Goal: Task Accomplishment & Management: Use online tool/utility

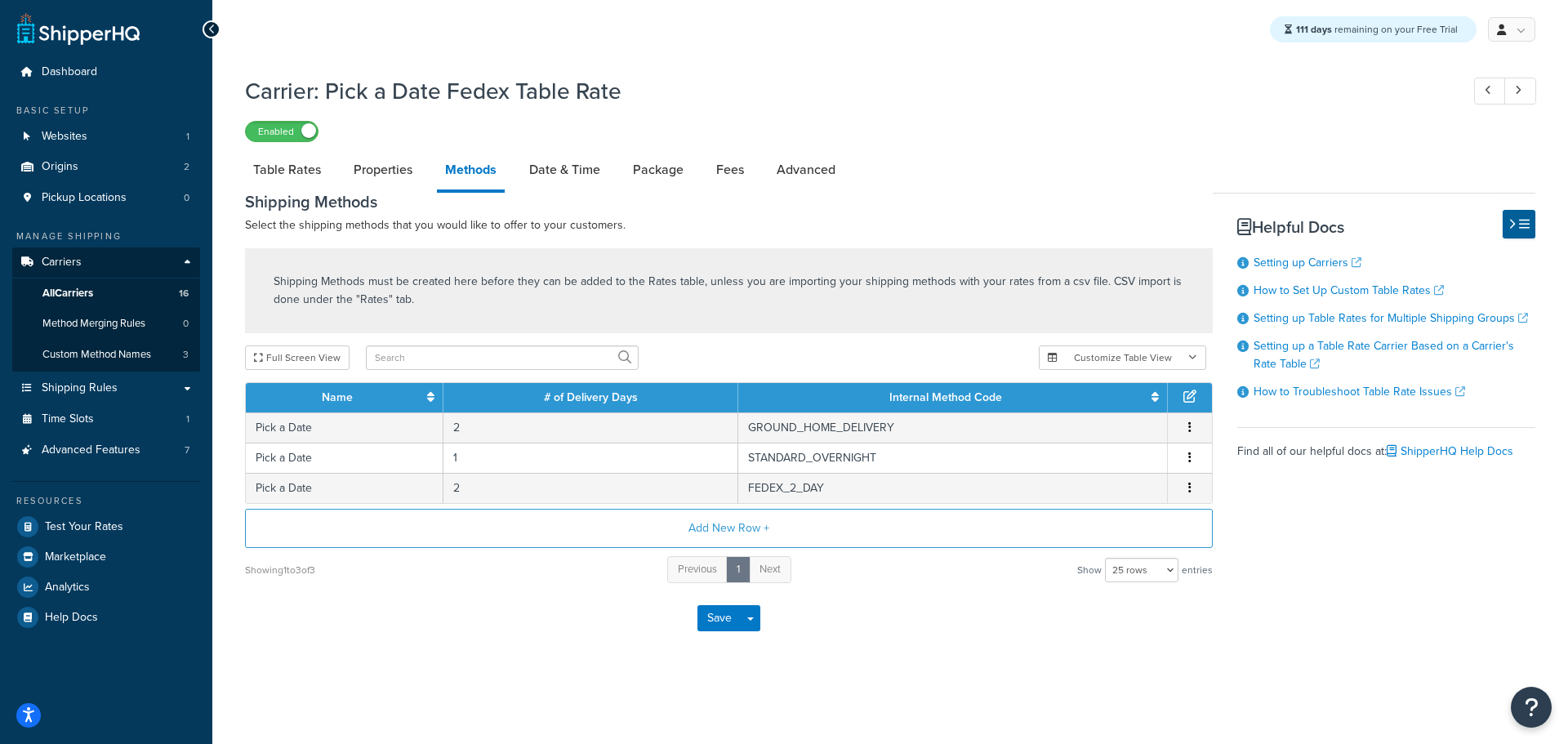
select select "25"
click at [110, 391] on span "Shipping Rules" at bounding box center [80, 388] width 76 height 14
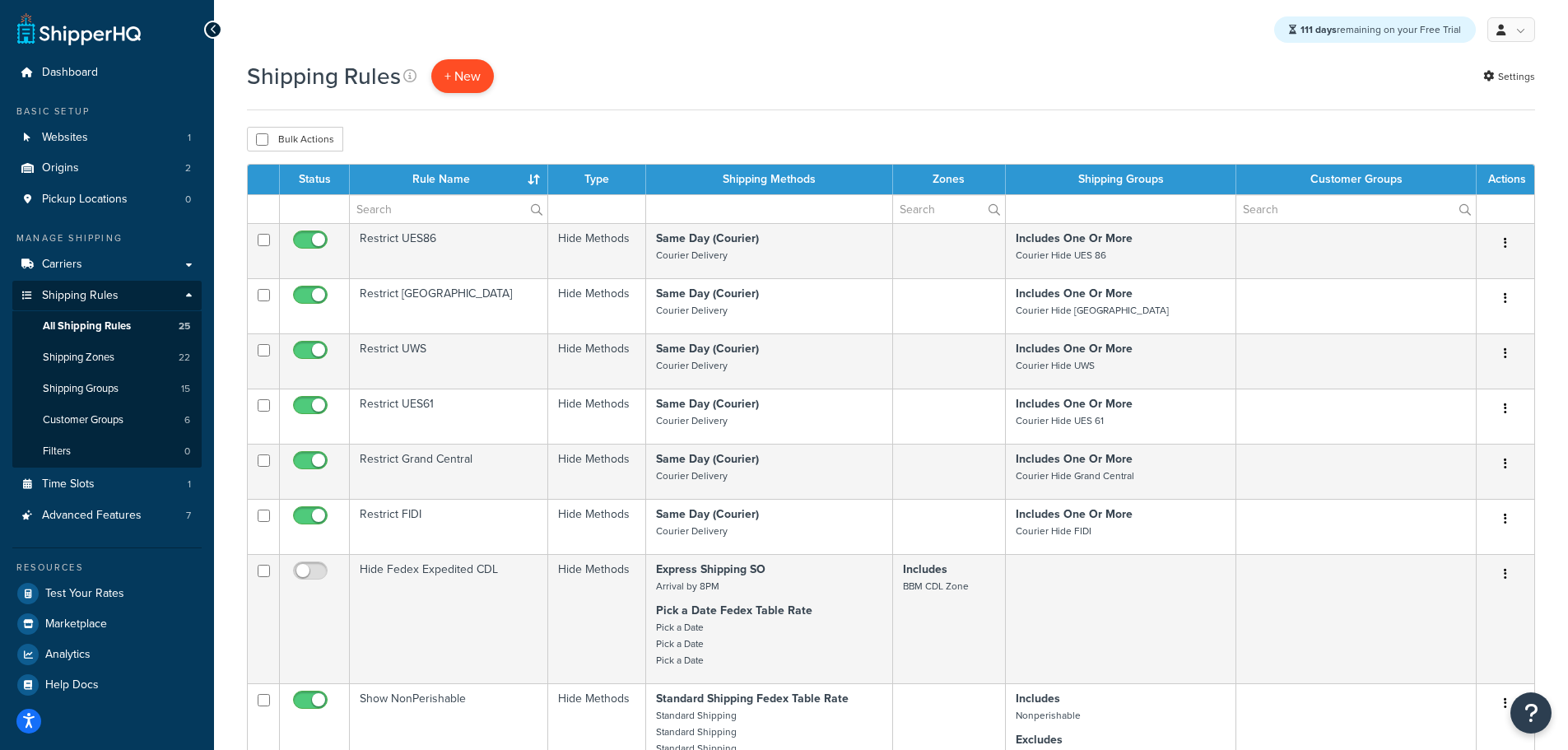
click at [459, 74] on p "+ New" at bounding box center [463, 76] width 63 height 33
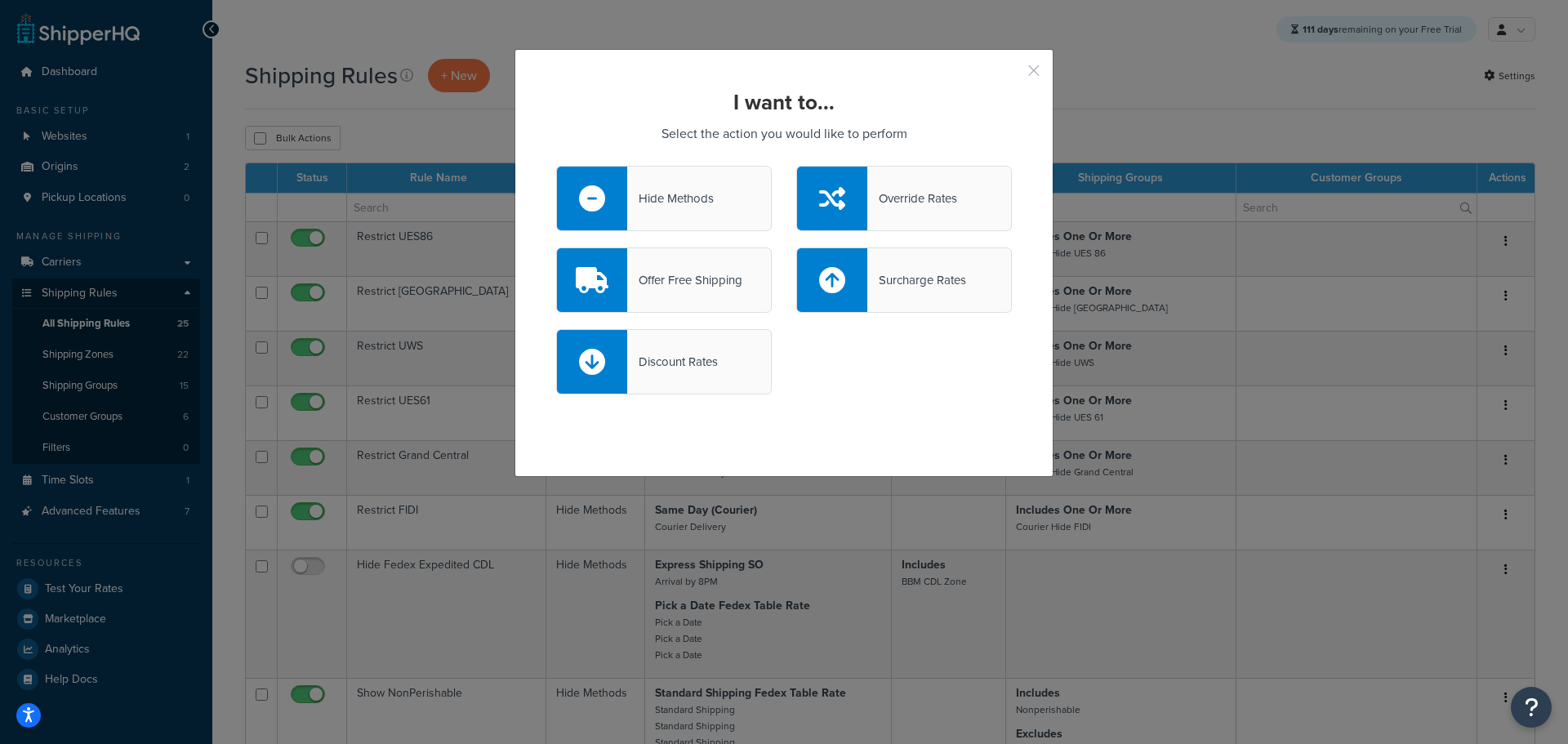
click at [1012, 74] on button "button" at bounding box center [1009, 76] width 4 height 4
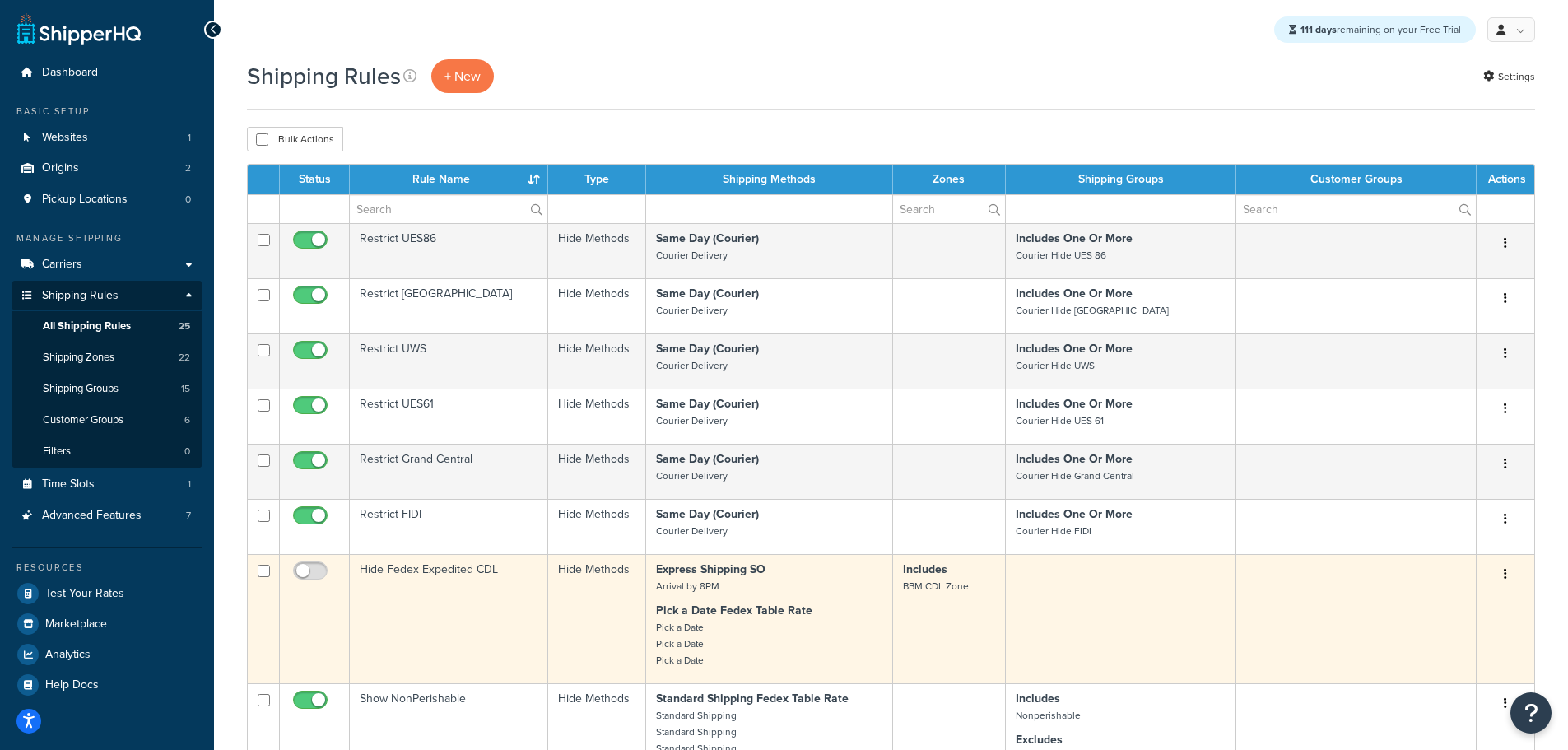
click at [443, 584] on td "Hide Fedex Expedited CDL" at bounding box center [449, 618] width 199 height 129
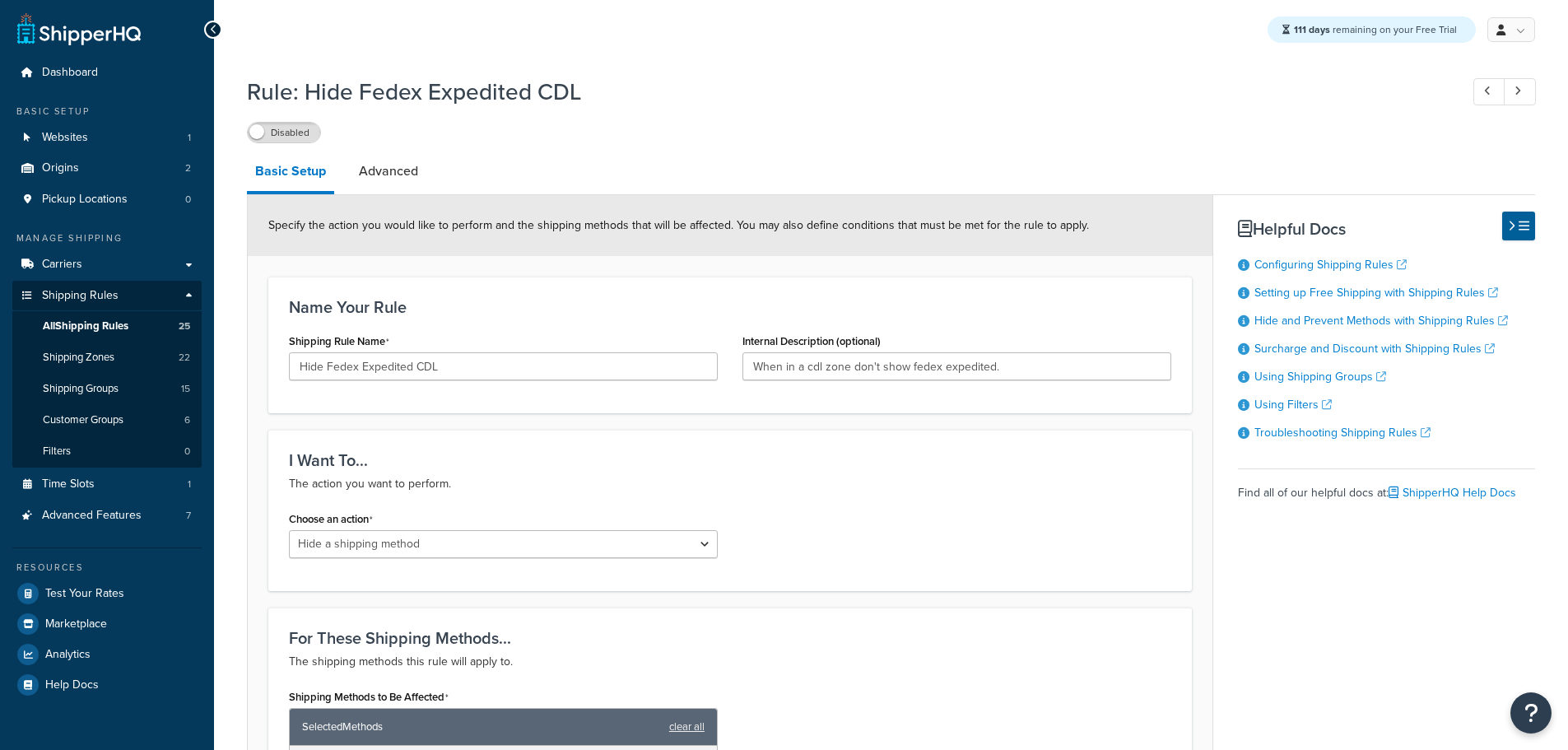
click at [413, 169] on link "Advanced" at bounding box center [388, 171] width 76 height 39
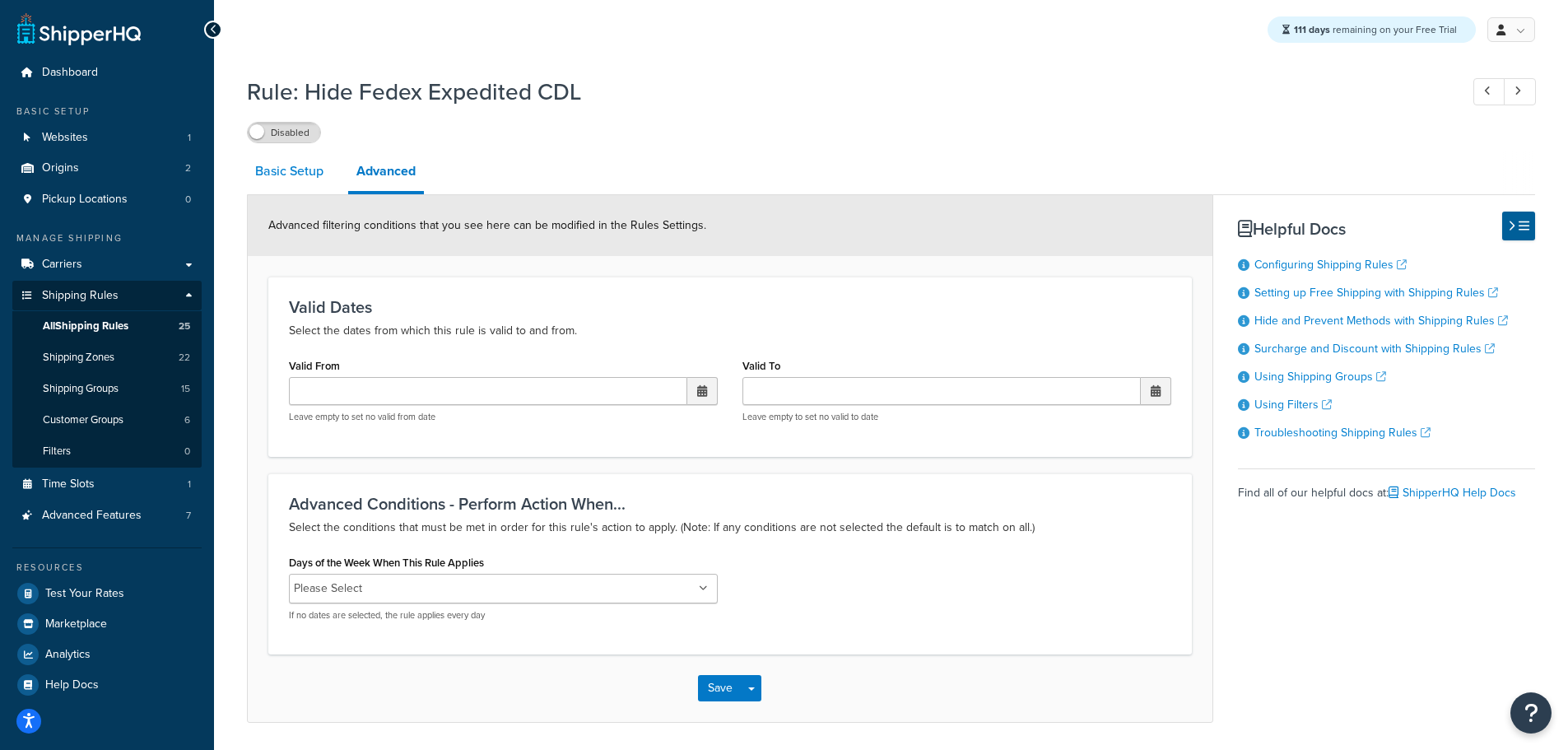
click at [307, 172] on link "Basic Setup" at bounding box center [289, 171] width 85 height 39
select select "HIDE"
